Goal: Task Accomplishment & Management: Manage account settings

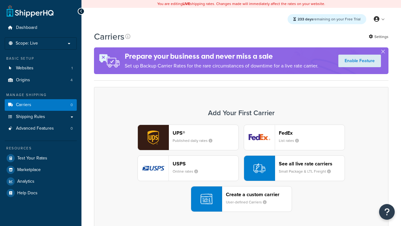
click at [241, 168] on div "UPS® Published daily rates FedEx List rates USPS Online rates See all live rate…" at bounding box center [242, 167] width 282 height 87
click at [241, 199] on div "Create a custom carrier User-defined Carriers" at bounding box center [259, 198] width 66 height 15
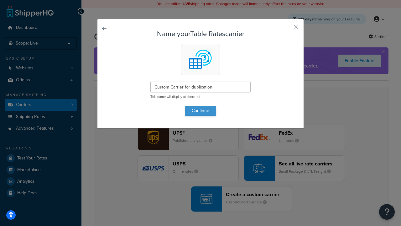
type input "Custom Carrier for duplication"
click at [201, 110] on button "Continue" at bounding box center [200, 111] width 31 height 10
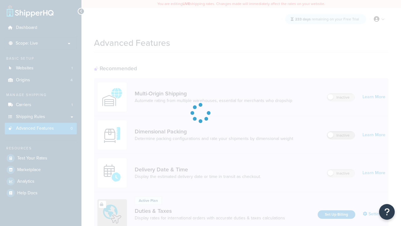
click at [341, 135] on label "Inactive" at bounding box center [341, 135] width 28 height 8
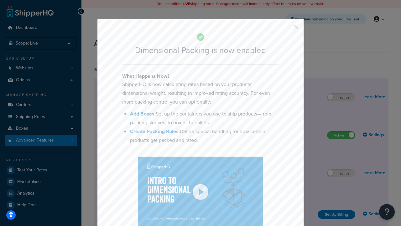
click at [287, 29] on button "button" at bounding box center [288, 30] width 2 height 2
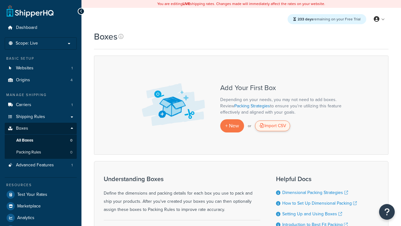
click at [273, 126] on div "Import CSV" at bounding box center [272, 125] width 35 height 11
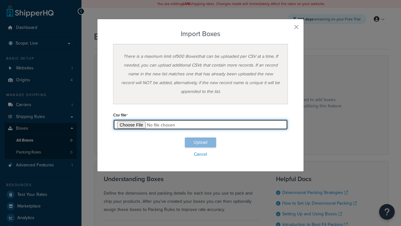
click at [201, 124] on input "file" at bounding box center [200, 124] width 175 height 11
type input "C:\fakepath\importBoxesFailure.csv"
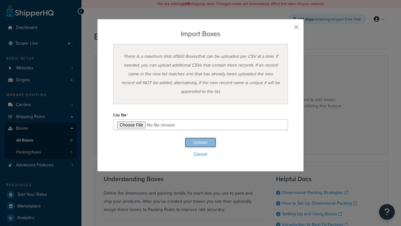
click at [201, 142] on button "Upload" at bounding box center [200, 142] width 31 height 10
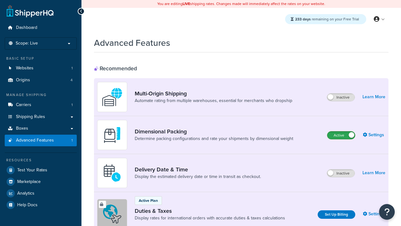
click at [341, 131] on label "Active" at bounding box center [342, 135] width 28 height 8
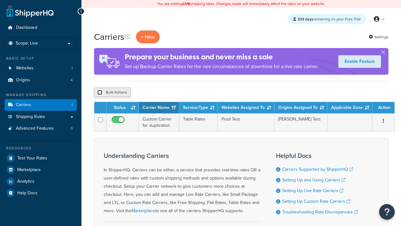
click at [100, 92] on input "checkbox" at bounding box center [100, 92] width 5 height 5
checkbox input "true"
click at [0, 0] on button "Delete" at bounding box center [0, 0] width 0 height 0
